Goal: Information Seeking & Learning: Check status

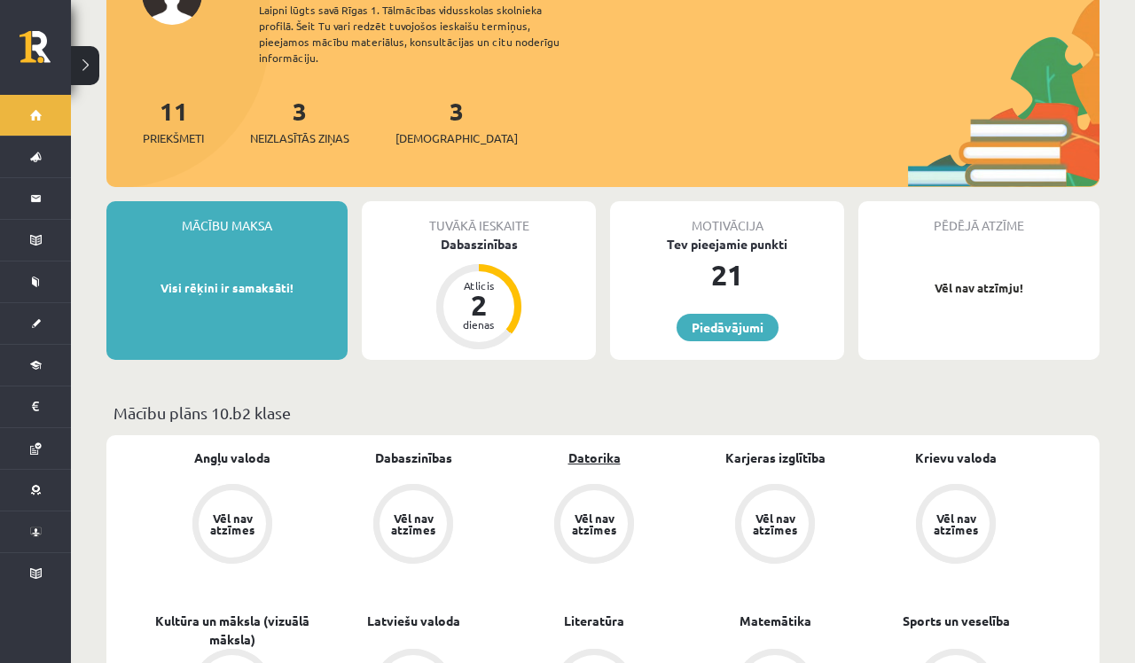
scroll to position [194, 0]
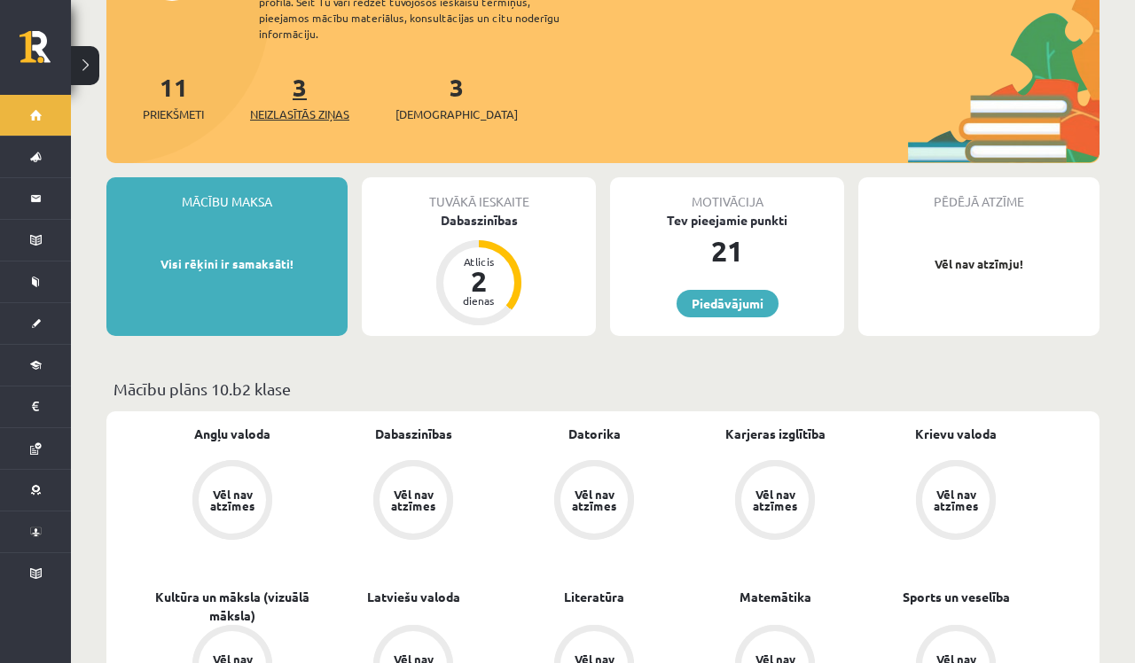
click at [284, 106] on span "Neizlasītās ziņas" at bounding box center [299, 115] width 99 height 18
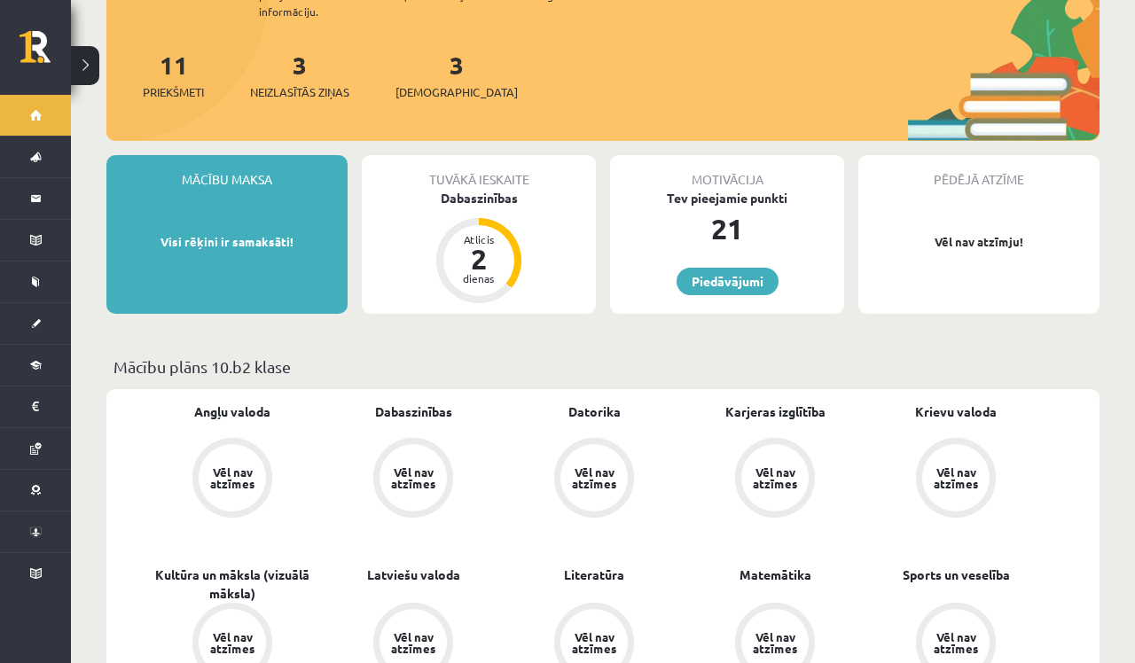
scroll to position [227, 0]
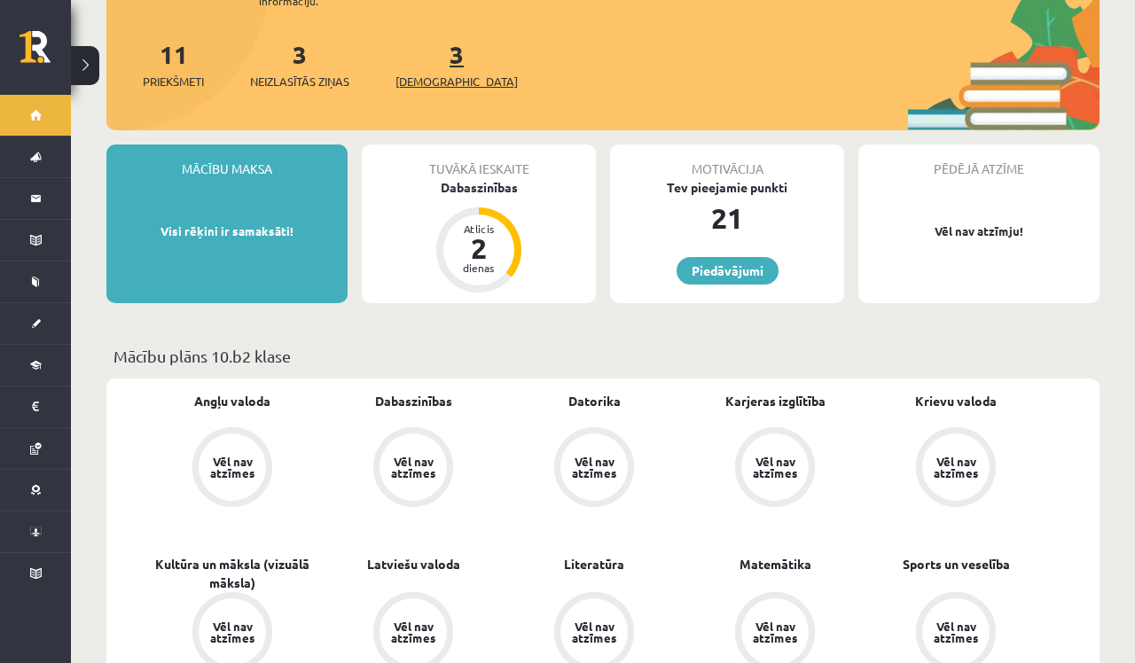
click at [432, 73] on span "[DEMOGRAPHIC_DATA]" at bounding box center [457, 82] width 122 height 18
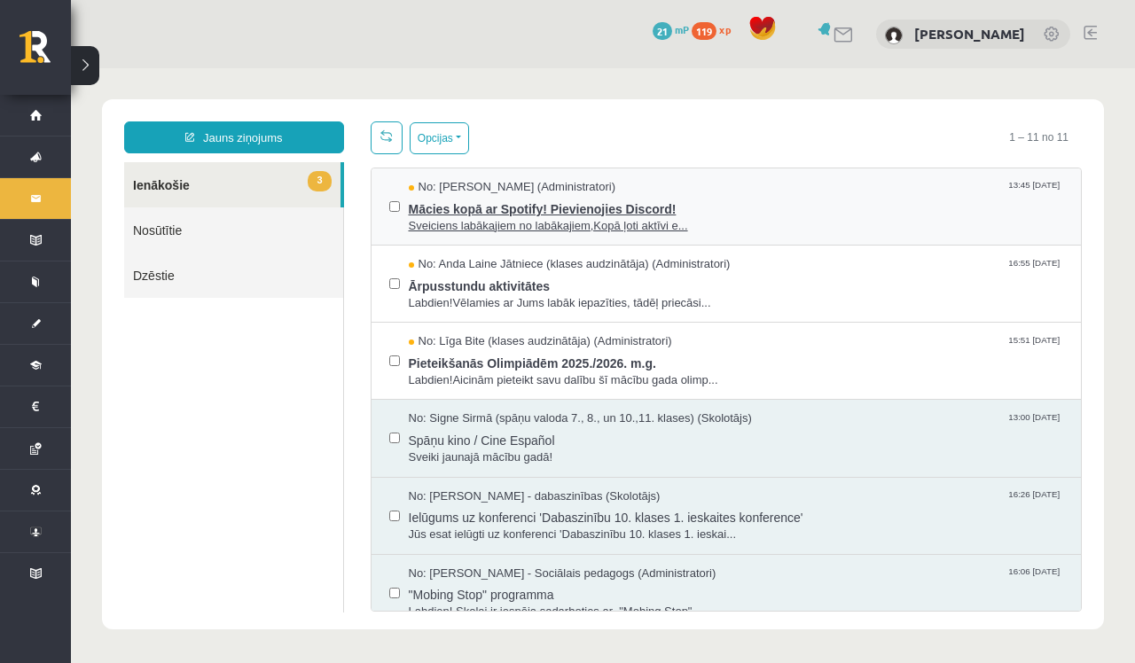
click at [482, 221] on span "Sveiciens labākajiem no labākajiem,Kopā ļoti aktīvi e..." at bounding box center [736, 226] width 655 height 17
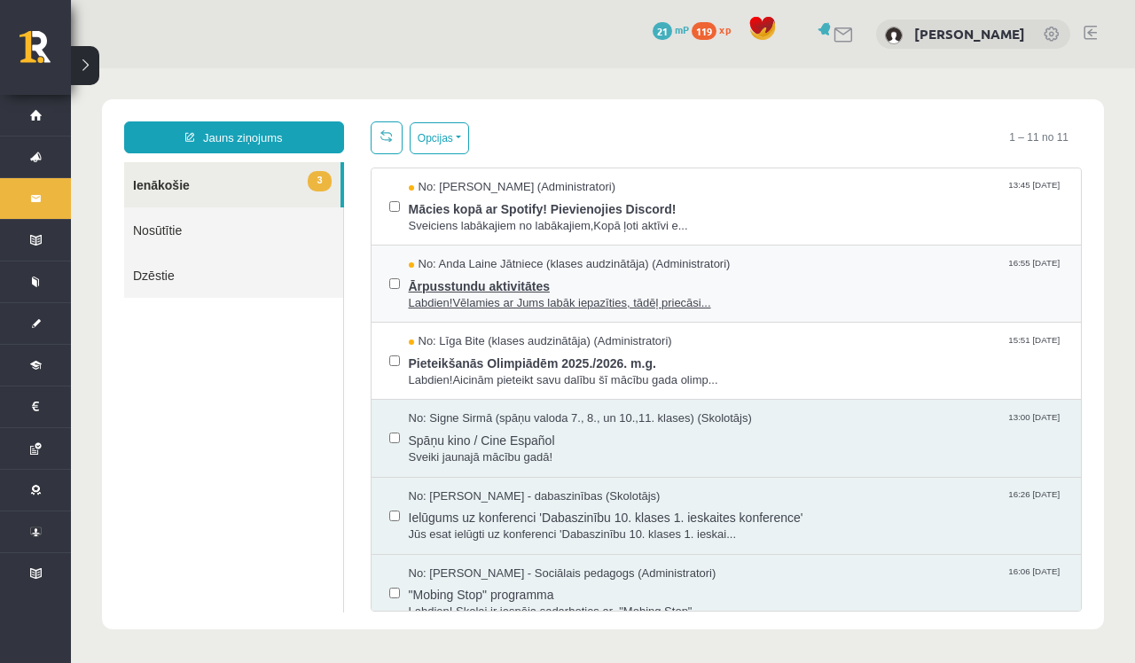
click at [521, 289] on span "Ārpusstundu aktivitātes" at bounding box center [736, 284] width 655 height 22
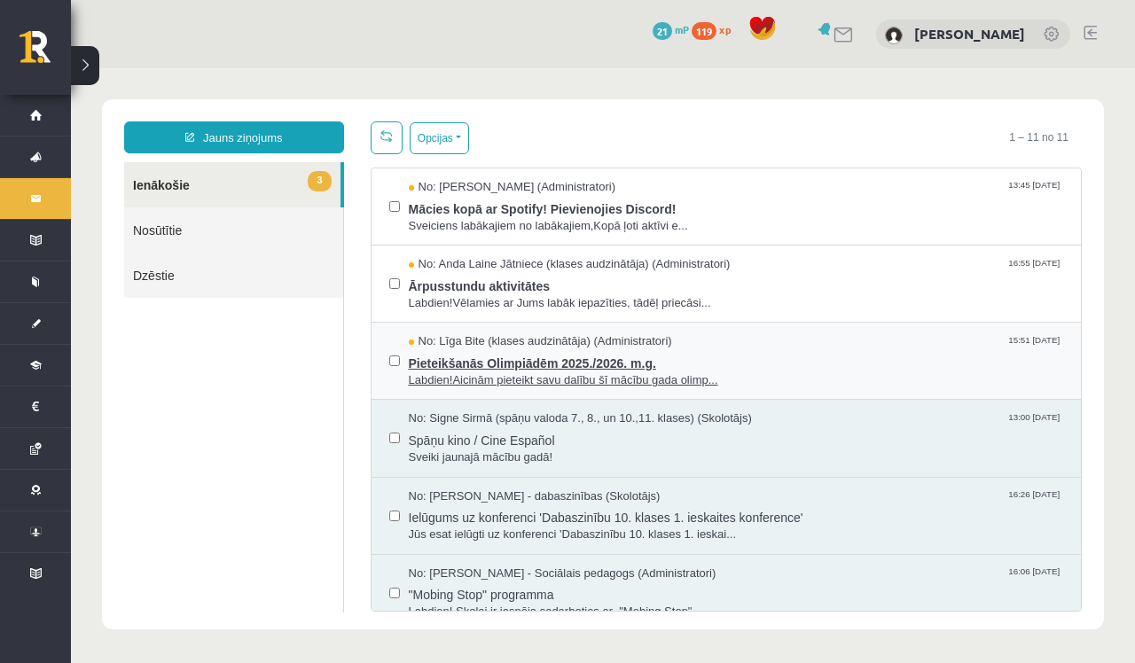
click at [523, 365] on span "Pieteikšanās Olimpiādēm 2025./2026. m.g." at bounding box center [736, 361] width 655 height 22
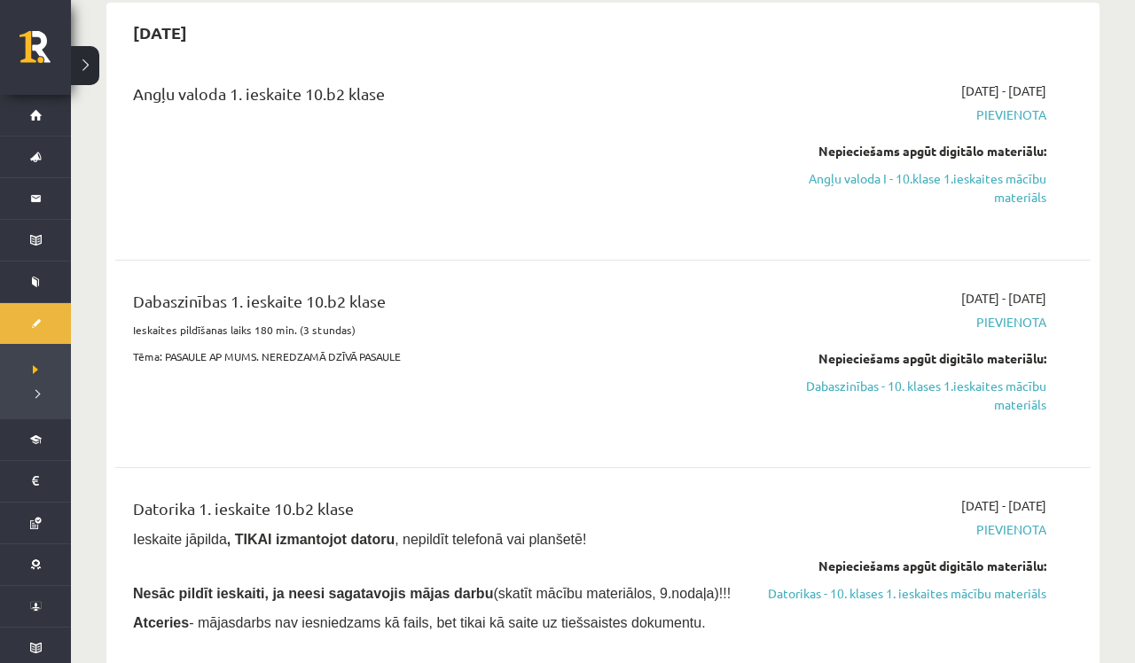
scroll to position [174, 0]
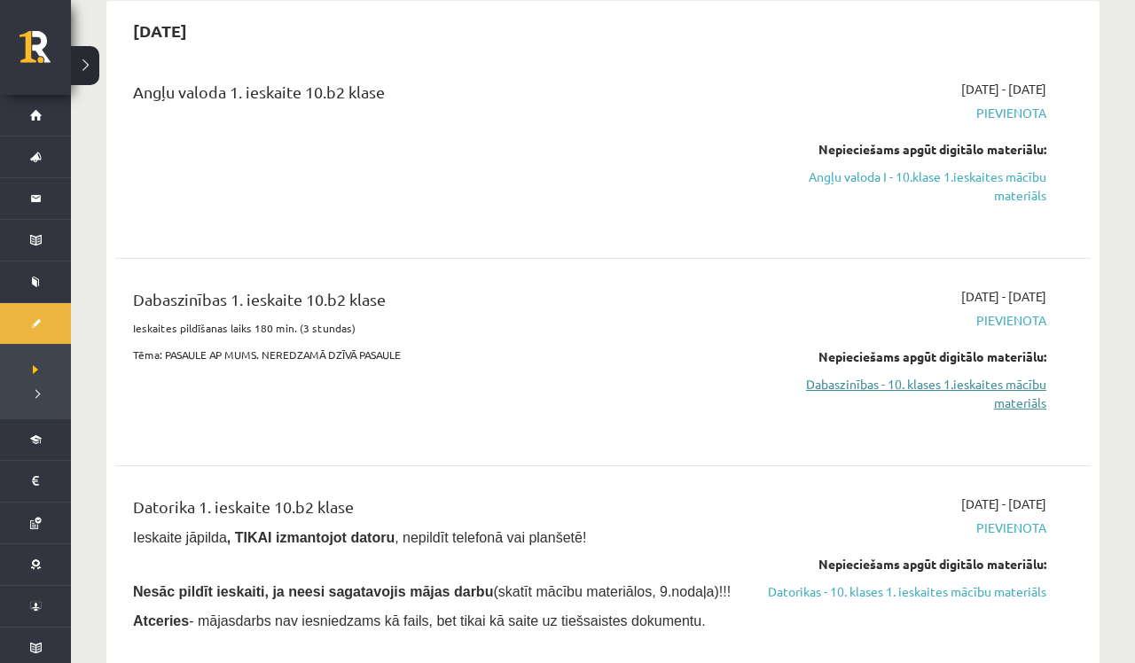
click at [1017, 390] on link "Dabaszinības - 10. klases 1.ieskaites mācību materiāls" at bounding box center [903, 393] width 286 height 37
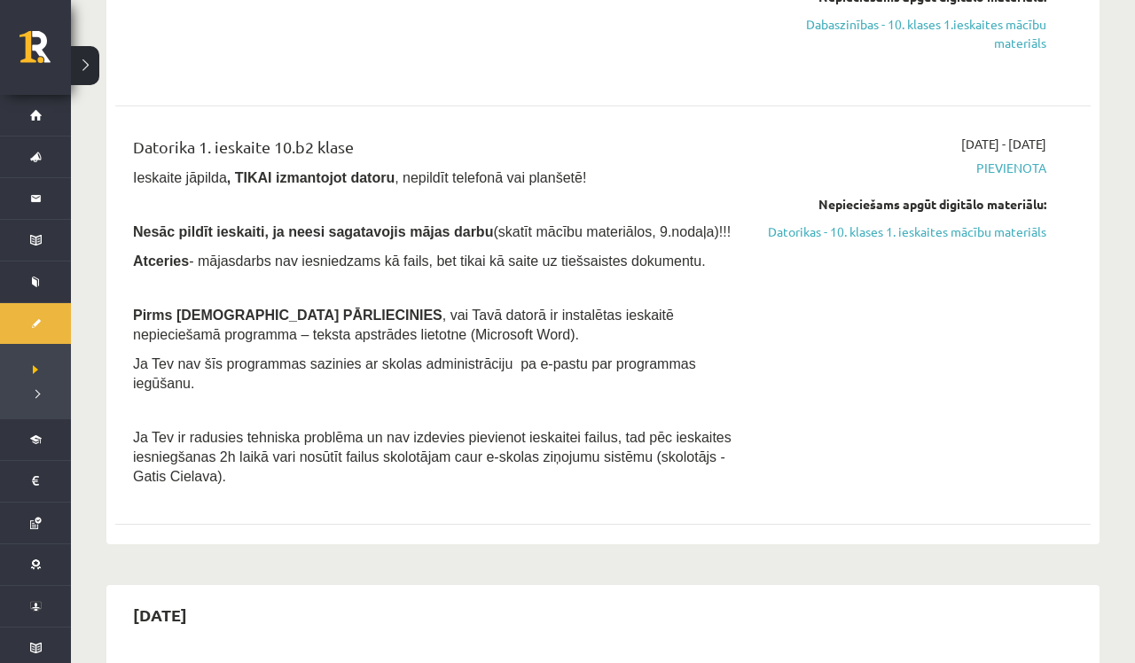
scroll to position [539, 0]
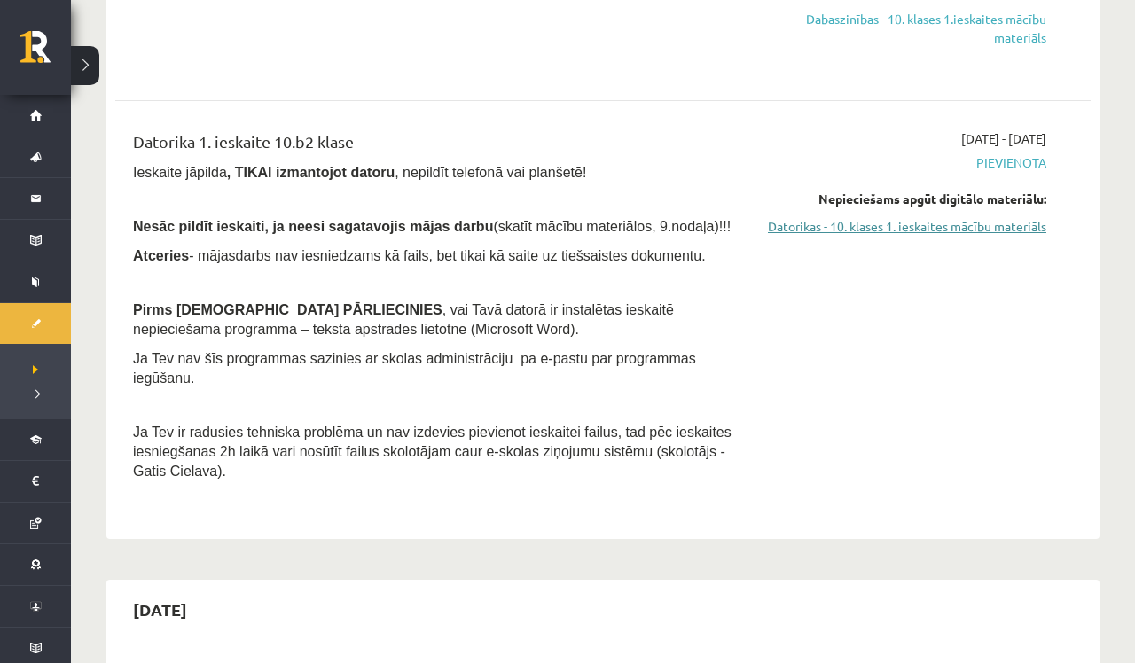
click at [1023, 230] on link "Datorikas - 10. klases 1. ieskaites mācību materiāls" at bounding box center [903, 226] width 286 height 19
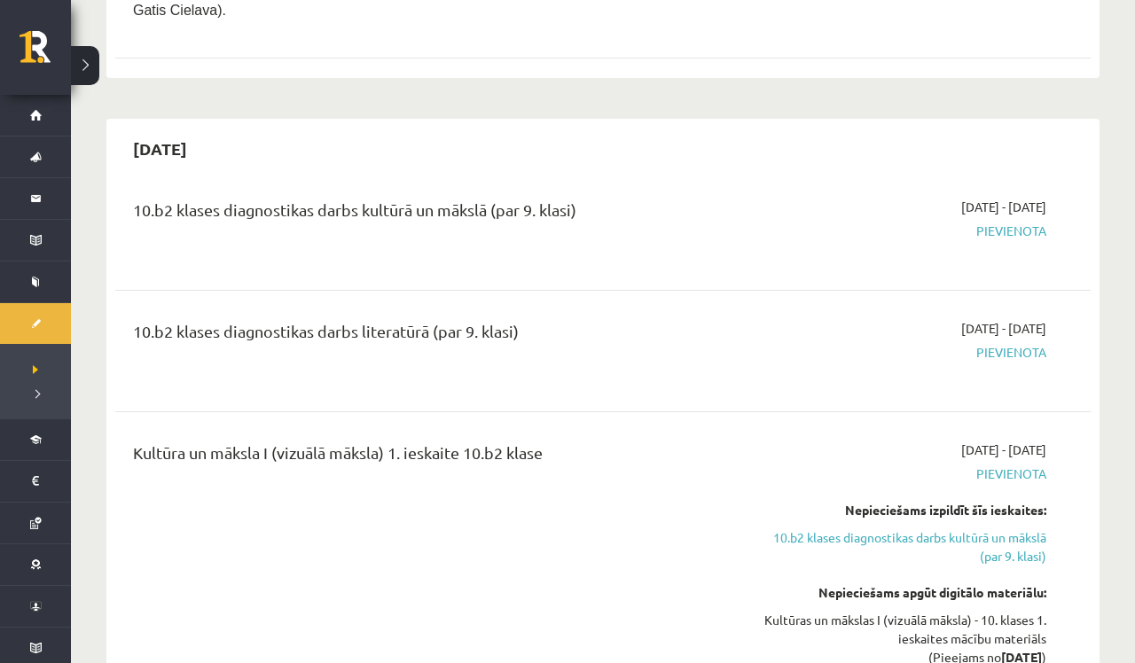
scroll to position [1002, 0]
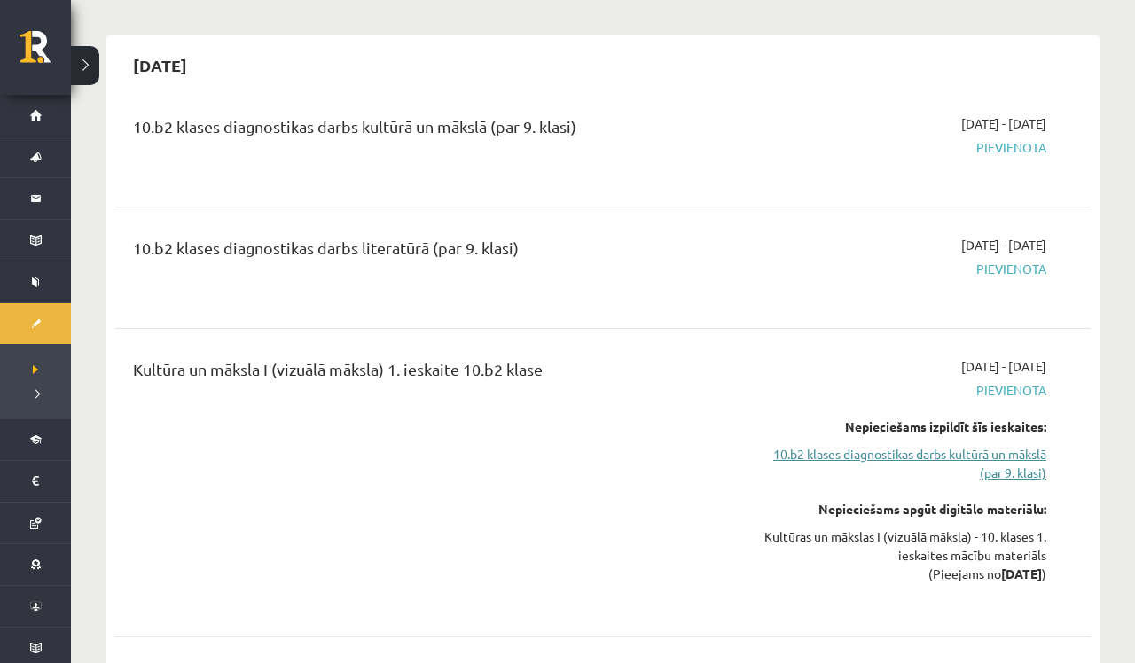
click at [1001, 471] on link "10.b2 klases diagnostikas darbs kultūrā un mākslā (par 9. klasi)" at bounding box center [903, 463] width 286 height 37
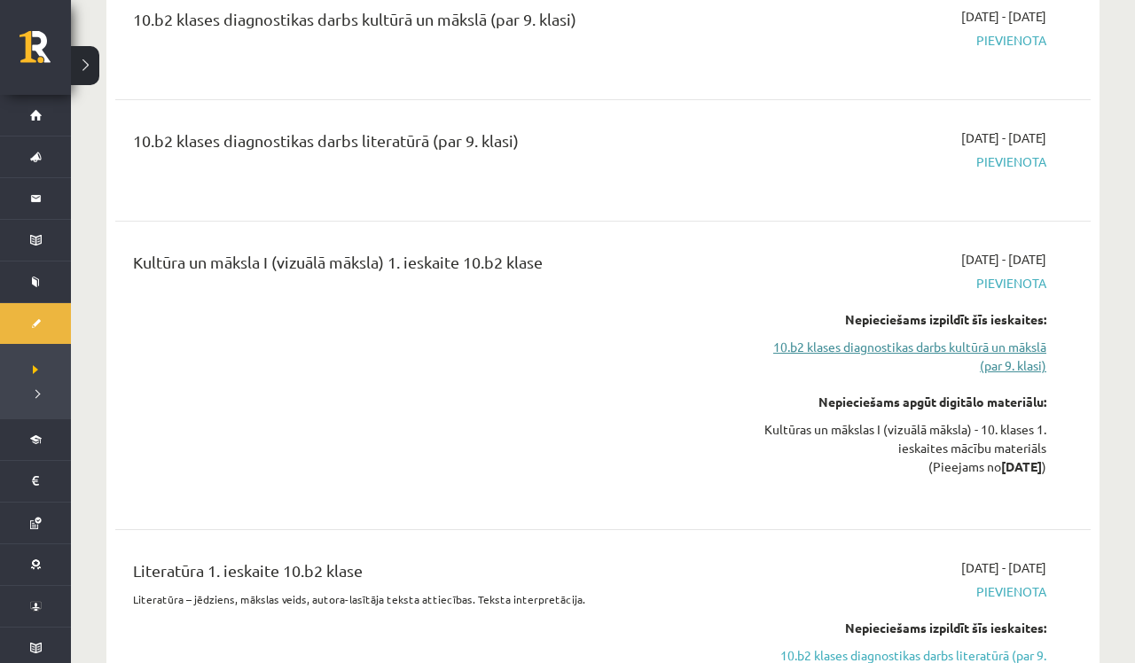
click at [1036, 357] on link "10.b2 klases diagnostikas darbs kultūrā un mākslā (par 9. klasi)" at bounding box center [903, 356] width 286 height 37
click at [979, 361] on link "10.b2 klases diagnostikas darbs kultūrā un mākslā (par 9. klasi)" at bounding box center [903, 358] width 286 height 37
click at [1031, 377] on link "10.b2 klases diagnostikas darbs kultūrā un mākslā (par 9. klasi)" at bounding box center [903, 358] width 286 height 37
click at [976, 357] on link "10.b2 klases diagnostikas darbs kultūrā un mākslā (par 9. klasi)" at bounding box center [903, 358] width 286 height 37
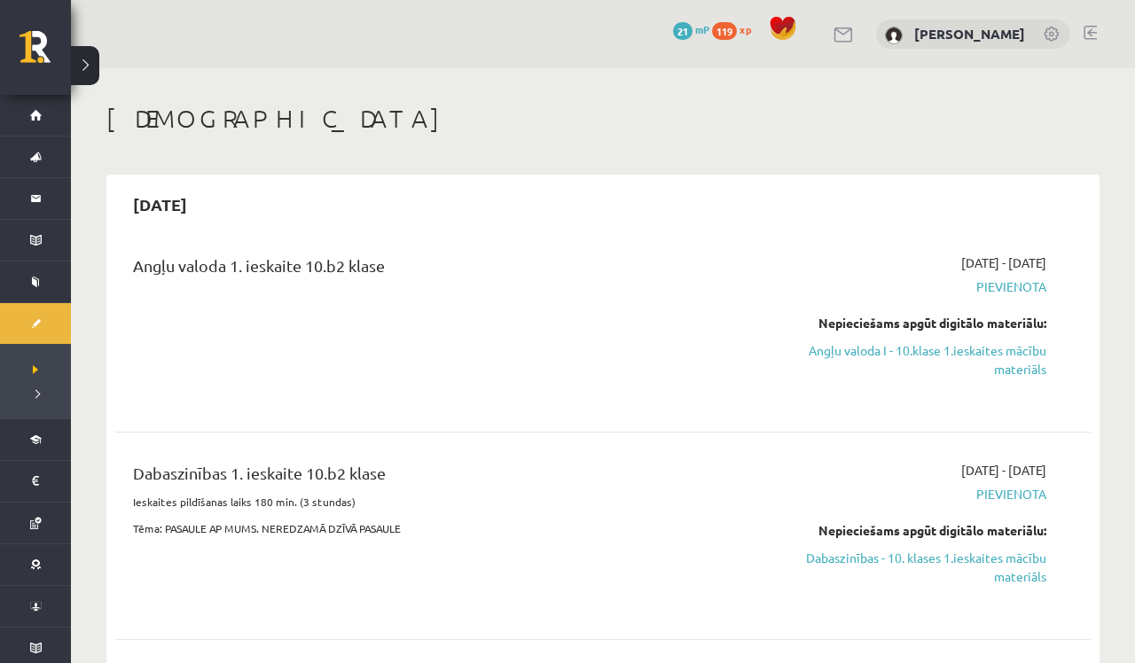
scroll to position [0, 0]
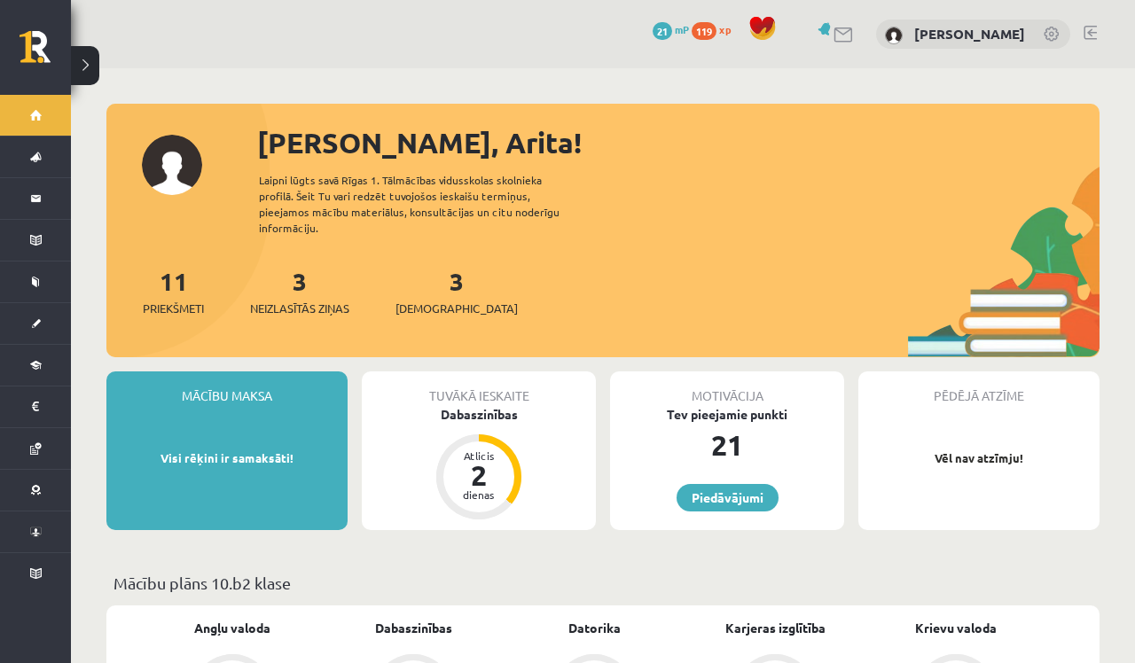
scroll to position [227, 0]
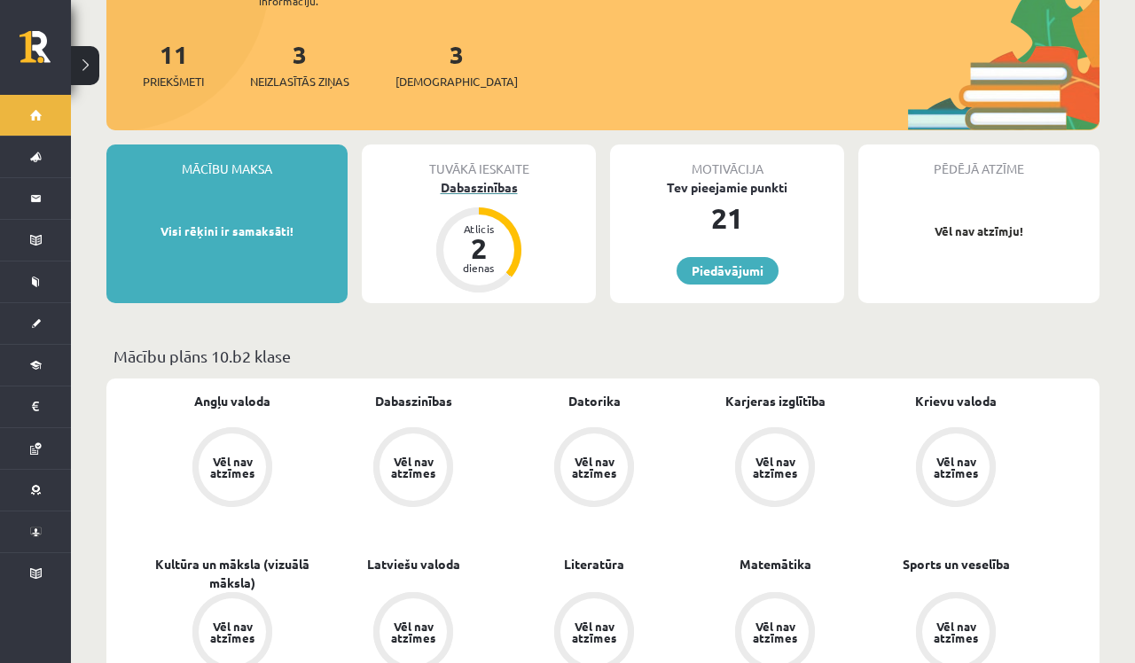
click at [484, 178] on div "Dabaszinības" at bounding box center [479, 187] width 234 height 19
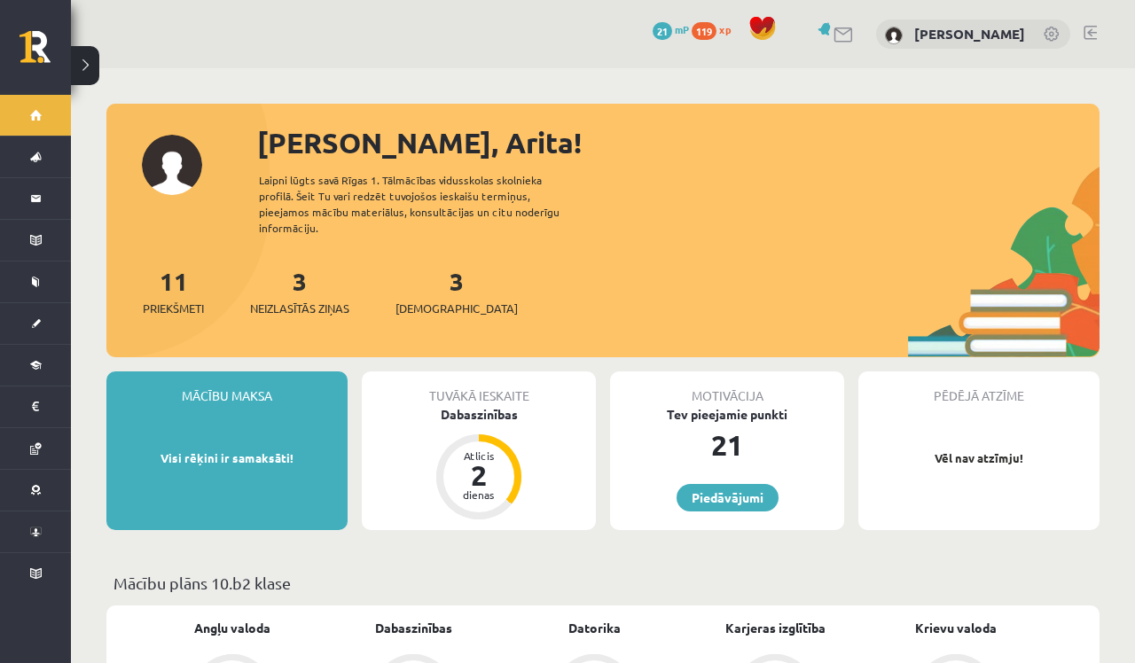
scroll to position [4, 0]
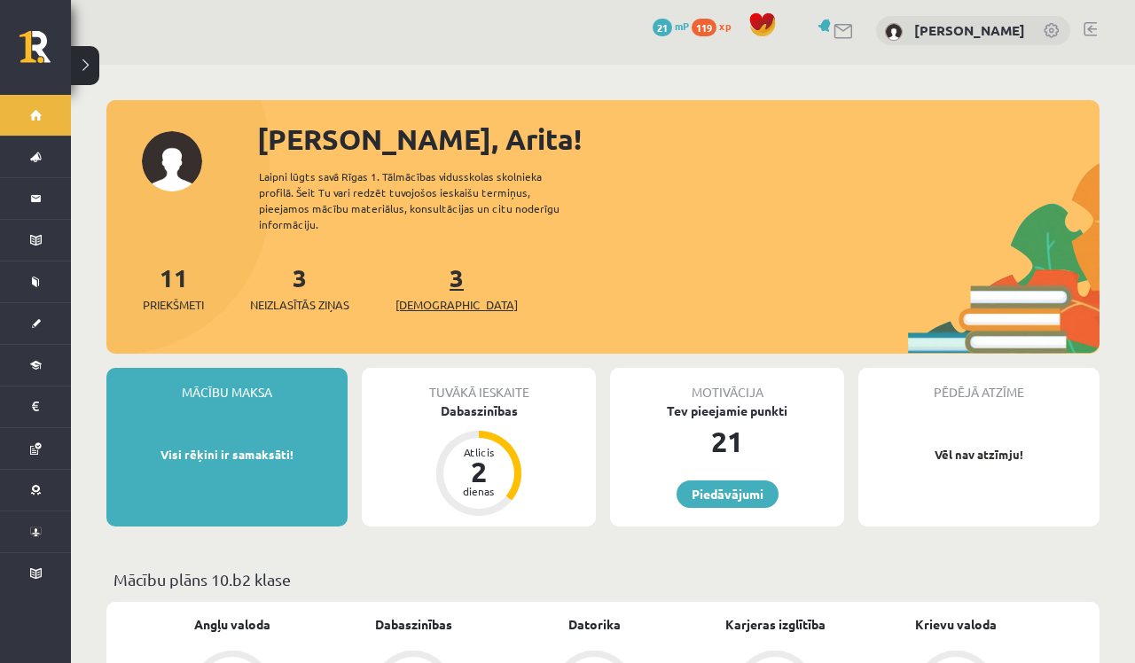
click at [426, 296] on span "[DEMOGRAPHIC_DATA]" at bounding box center [457, 305] width 122 height 18
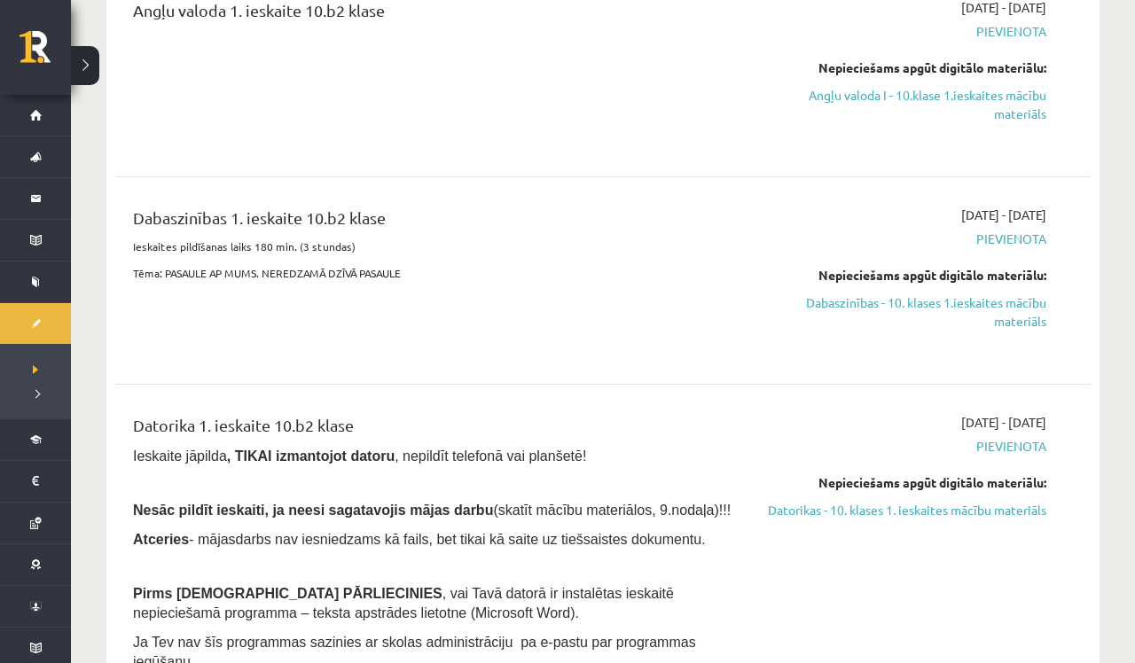
scroll to position [256, 0]
click at [1016, 298] on link "Dabaszinības - 10. klases 1.ieskaites mācību materiāls" at bounding box center [903, 311] width 286 height 37
